Goal: Transaction & Acquisition: Purchase product/service

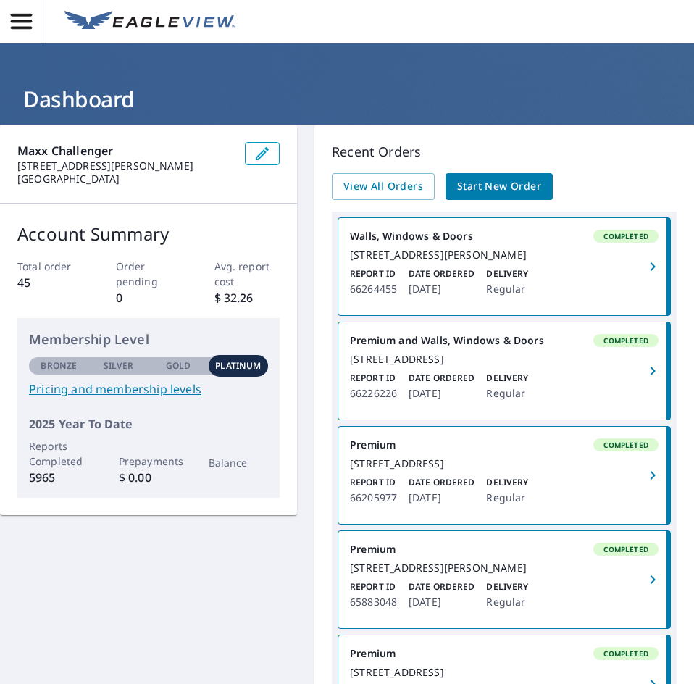
click at [541, 189] on span "Start New Order" at bounding box center [499, 186] width 84 height 18
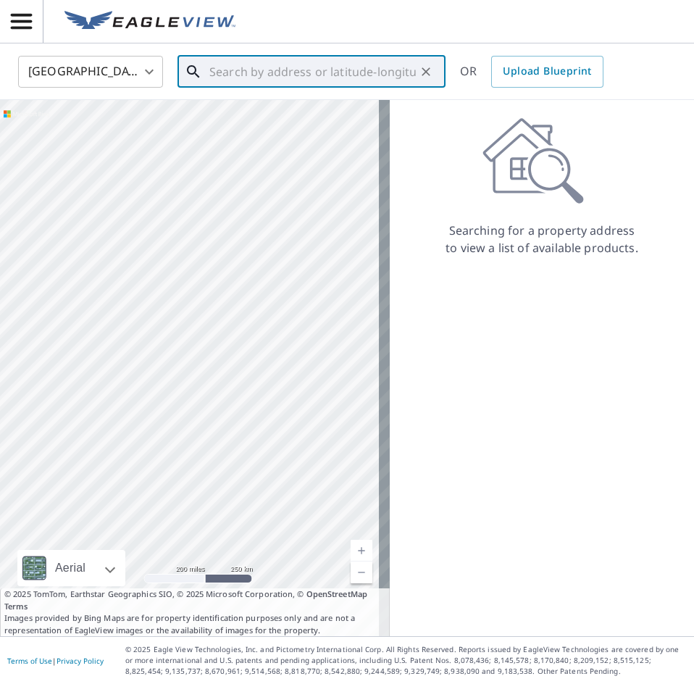
click at [301, 76] on input "text" at bounding box center [312, 71] width 206 height 41
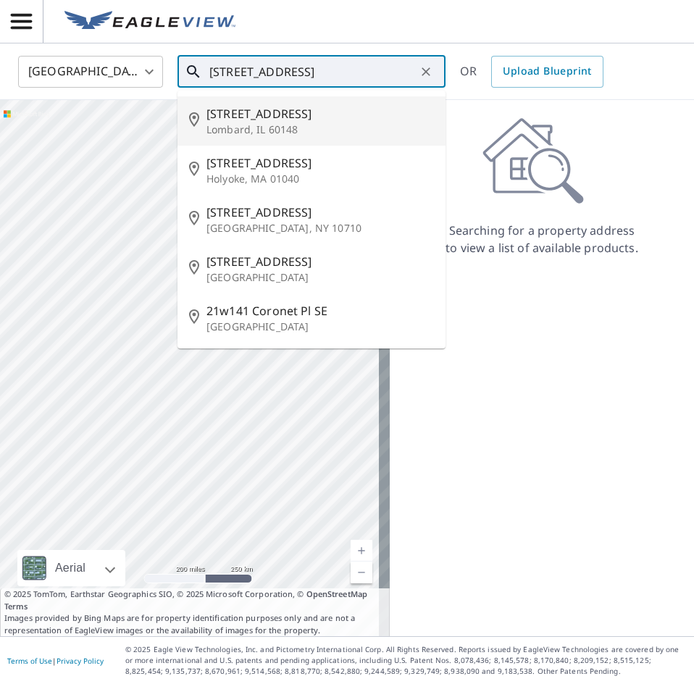
click at [322, 137] on p "Lombard, IL 60148" at bounding box center [319, 129] width 227 height 14
type input "[STREET_ADDRESS]"
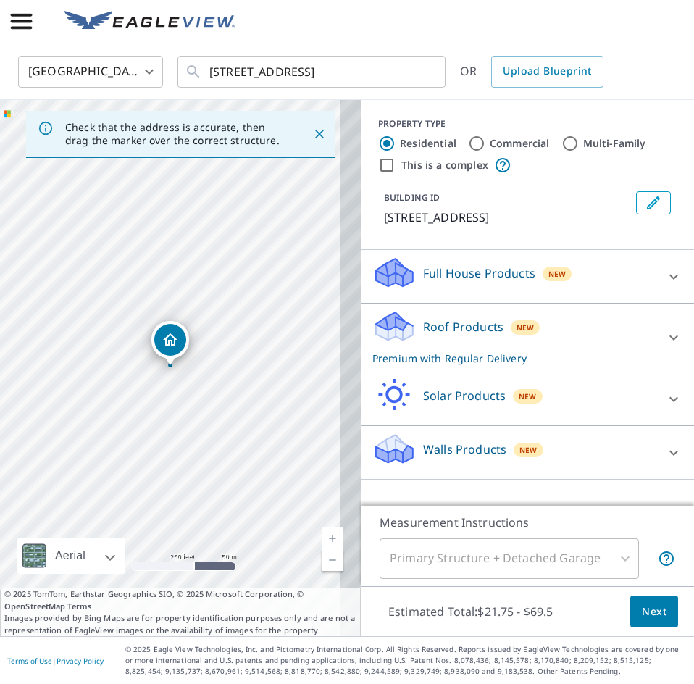
click at [669, 340] on icon at bounding box center [673, 337] width 9 height 5
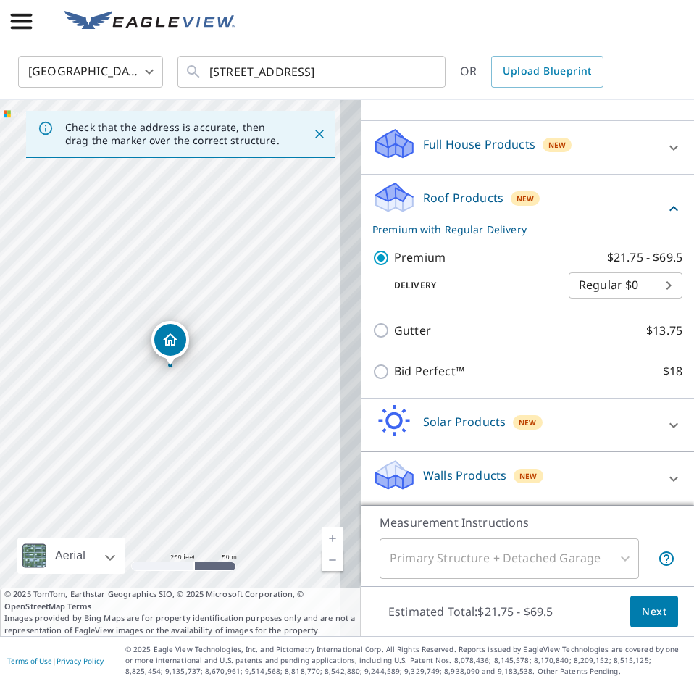
scroll to position [146, 0]
click at [642, 613] on span "Next" at bounding box center [654, 612] width 25 height 18
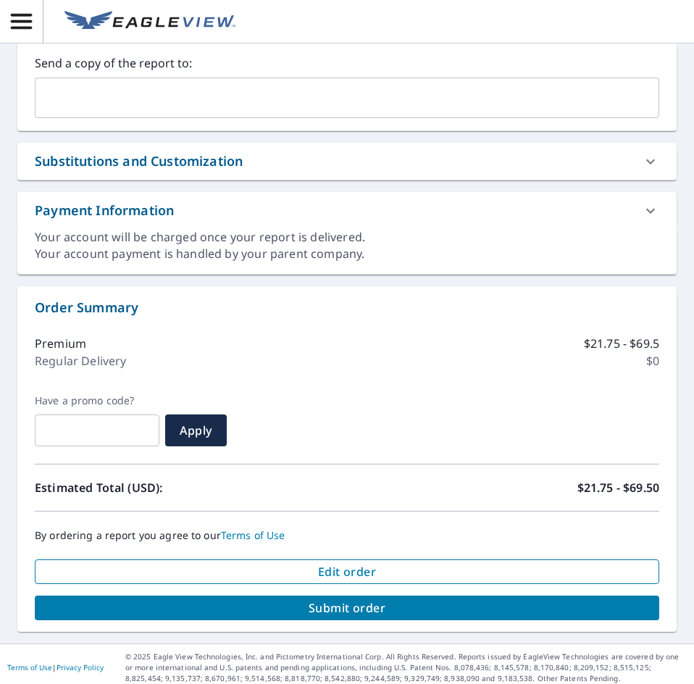
scroll to position [602, 0]
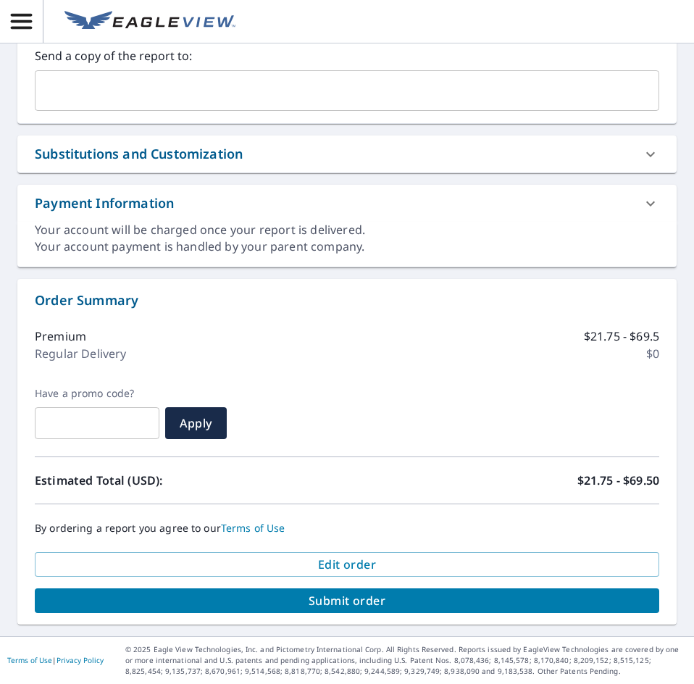
click at [356, 606] on span "Submit order" at bounding box center [346, 600] width 601 height 16
checkbox input "true"
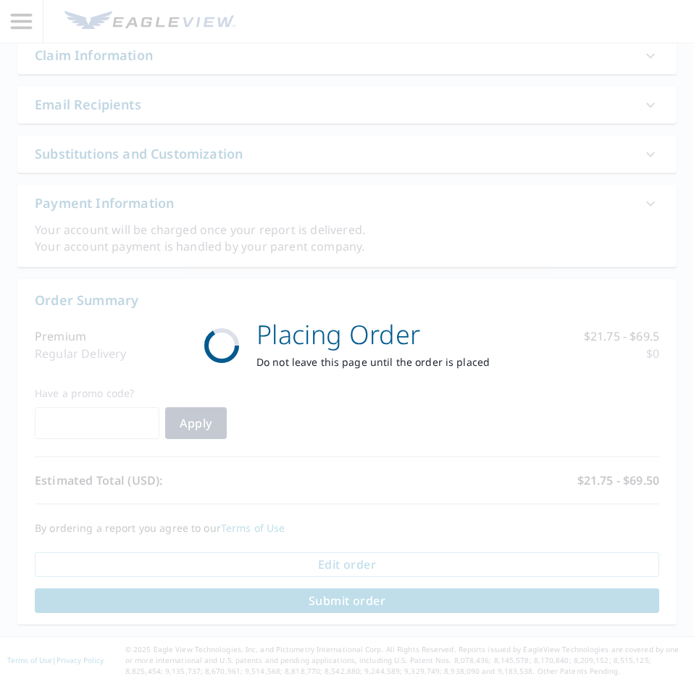
scroll to position [491, 0]
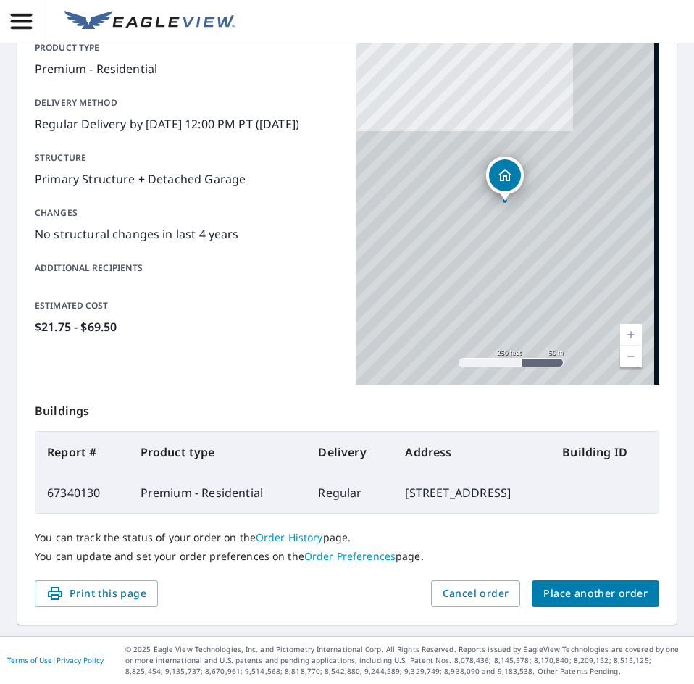
scroll to position [207, 0]
